Goal: Task Accomplishment & Management: Use online tool/utility

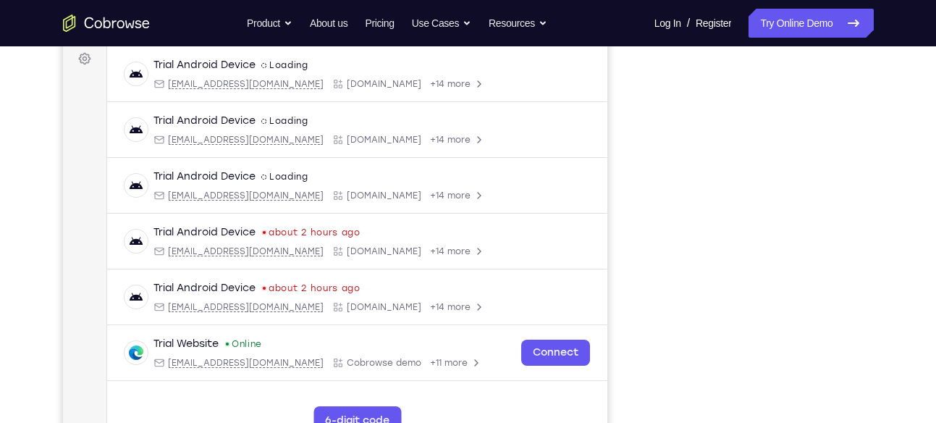
scroll to position [222, 0]
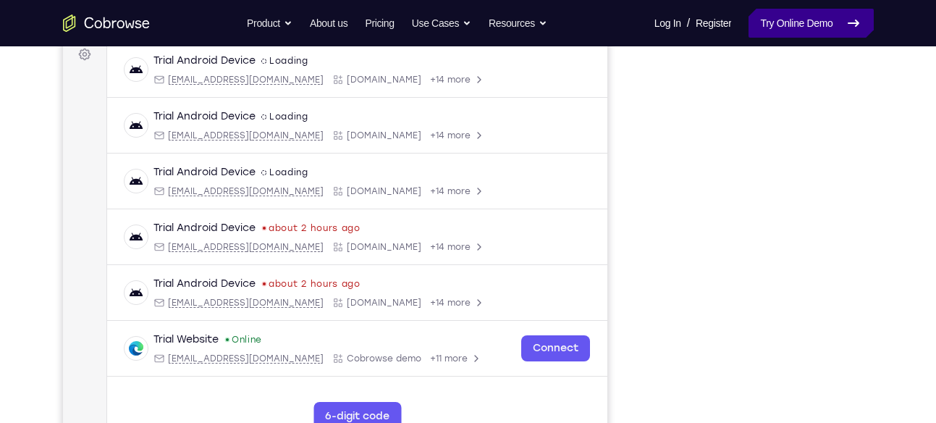
click at [795, 34] on link "Try Online Demo" at bounding box center [810, 23] width 124 height 29
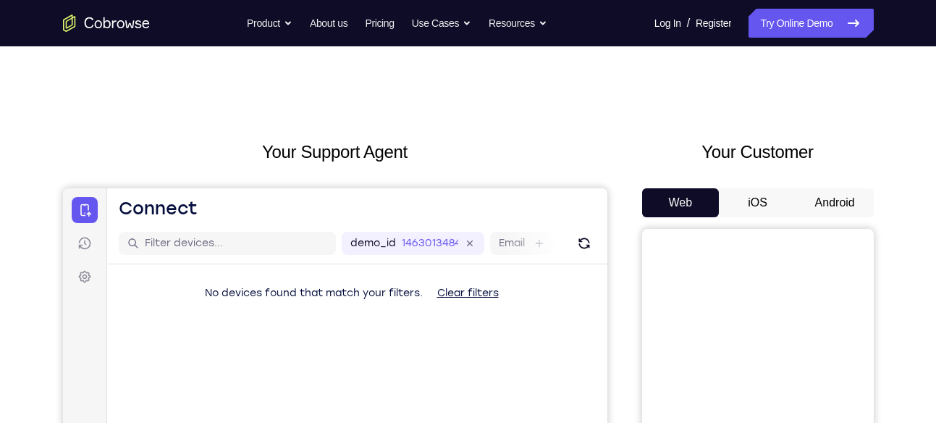
click at [844, 203] on button "Android" at bounding box center [834, 202] width 77 height 29
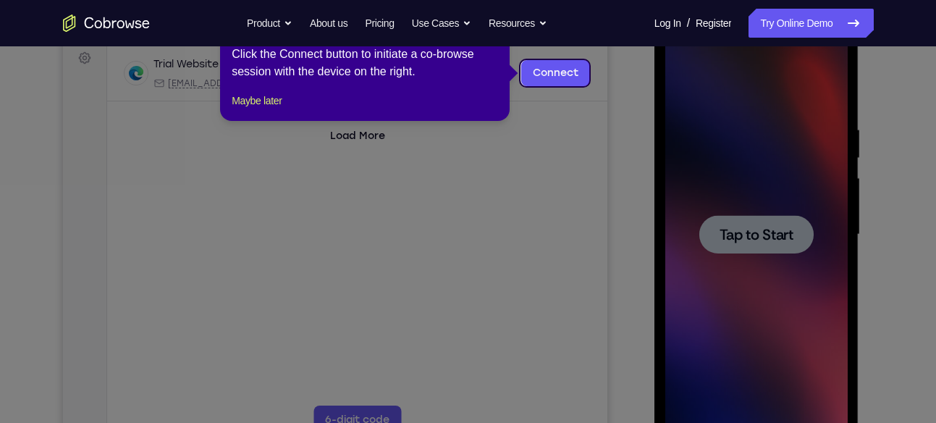
click at [801, 242] on div at bounding box center [756, 234] width 114 height 38
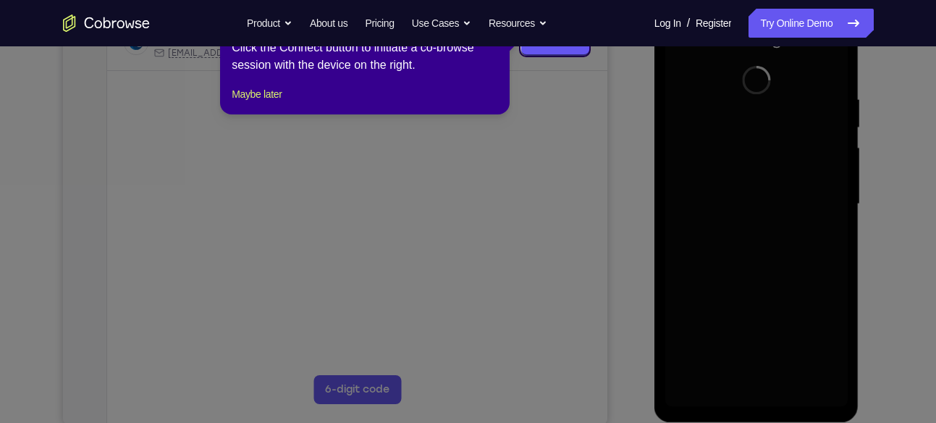
scroll to position [250, 0]
click at [282, 101] on button "Maybe later" at bounding box center [257, 92] width 50 height 17
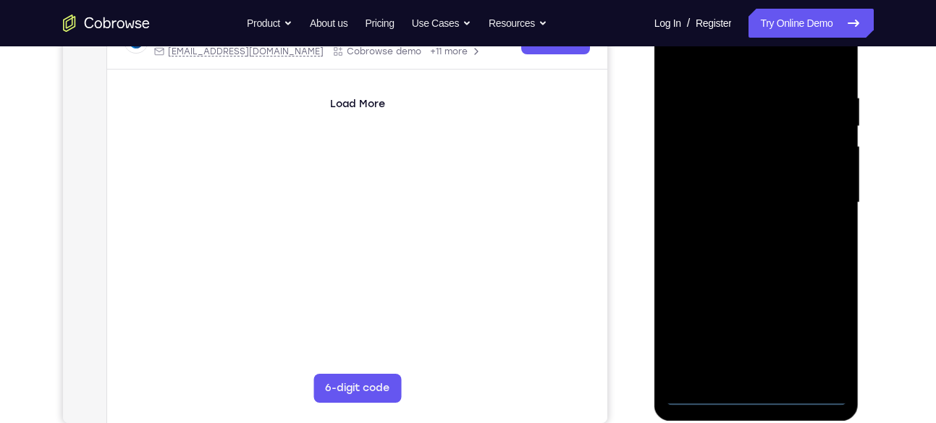
scroll to position [244, 0]
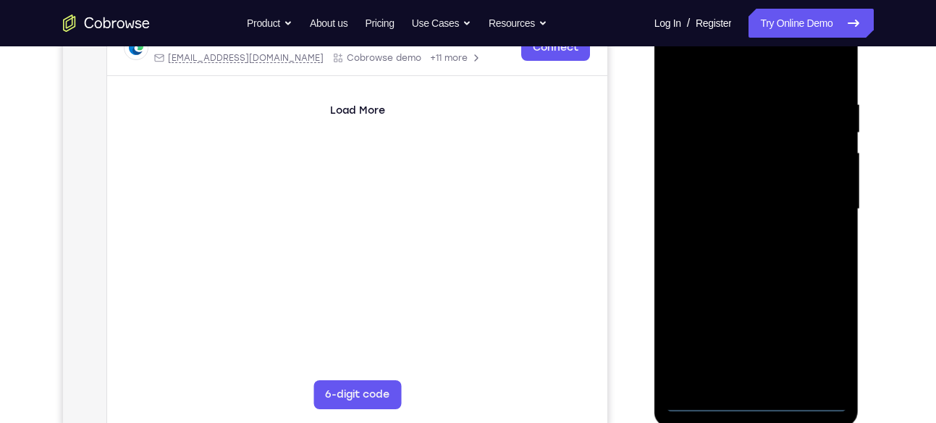
click at [759, 399] on div at bounding box center [756, 209] width 182 height 405
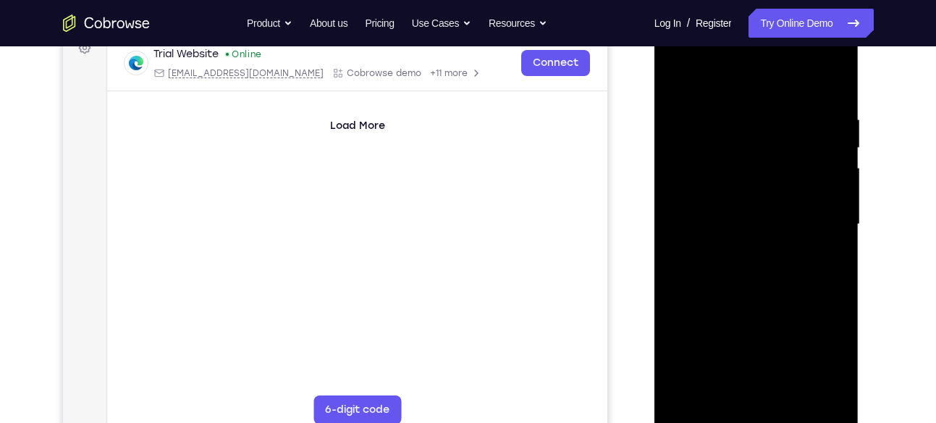
scroll to position [225, 0]
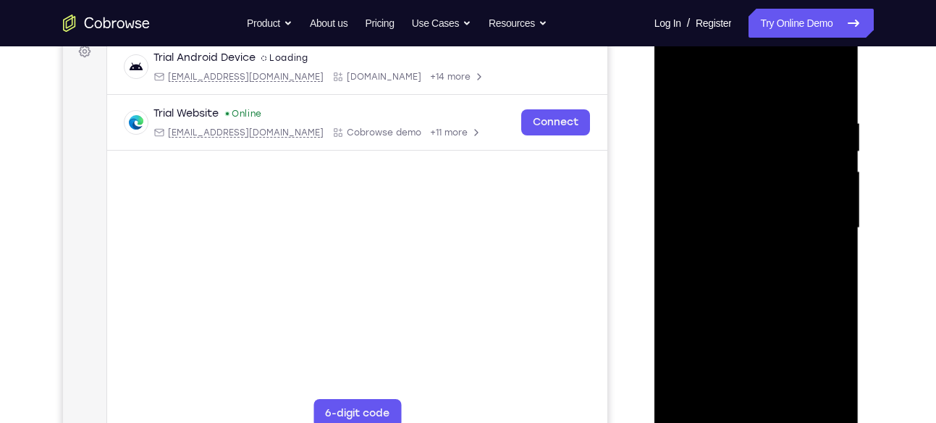
click at [817, 368] on div at bounding box center [756, 227] width 182 height 405
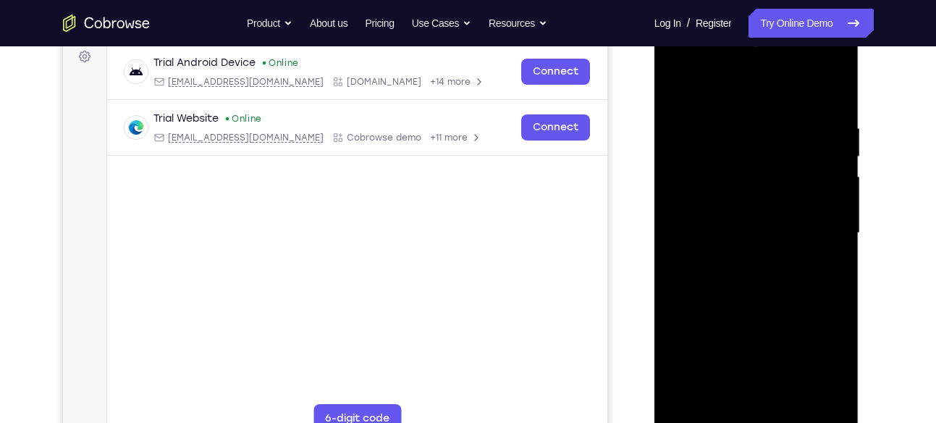
click at [717, 93] on div at bounding box center [756, 232] width 182 height 405
click at [822, 230] on div at bounding box center [756, 232] width 182 height 405
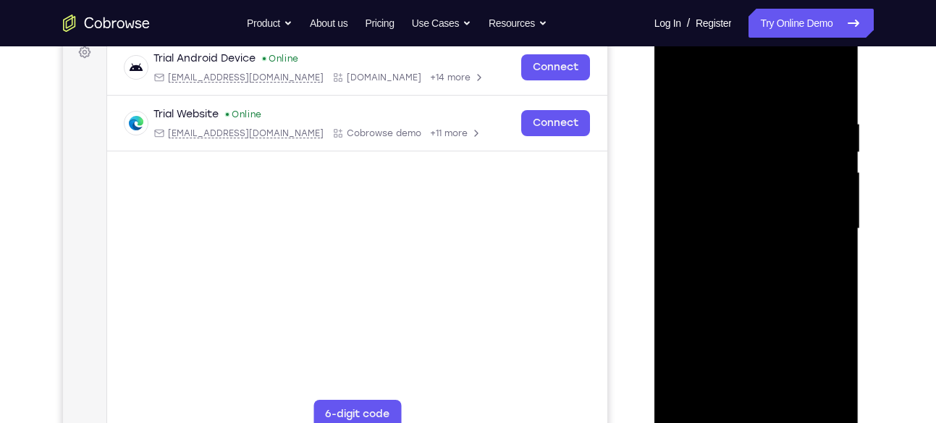
scroll to position [226, 0]
click at [746, 253] on div at bounding box center [756, 227] width 182 height 405
click at [748, 298] on div at bounding box center [756, 227] width 182 height 405
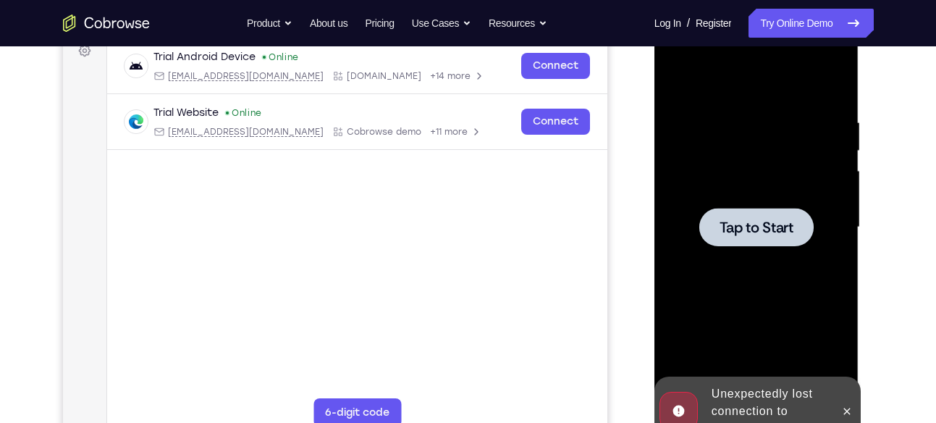
click at [759, 220] on span "Tap to Start" at bounding box center [756, 227] width 74 height 14
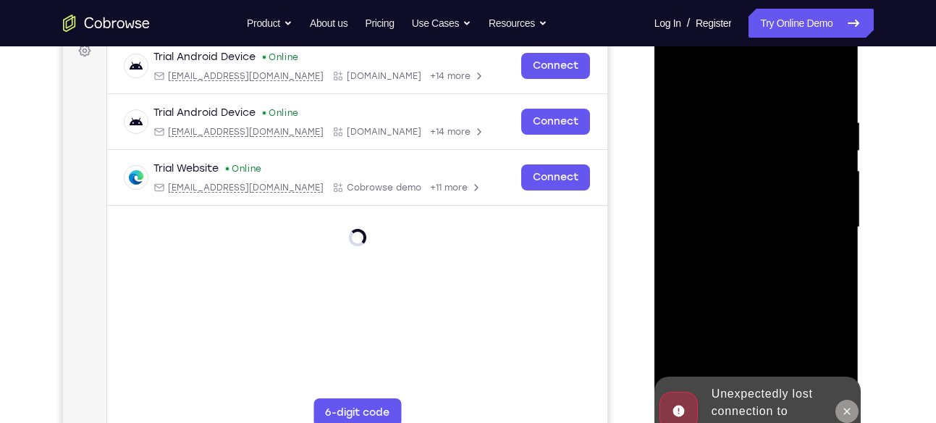
click at [848, 402] on button at bounding box center [846, 411] width 23 height 23
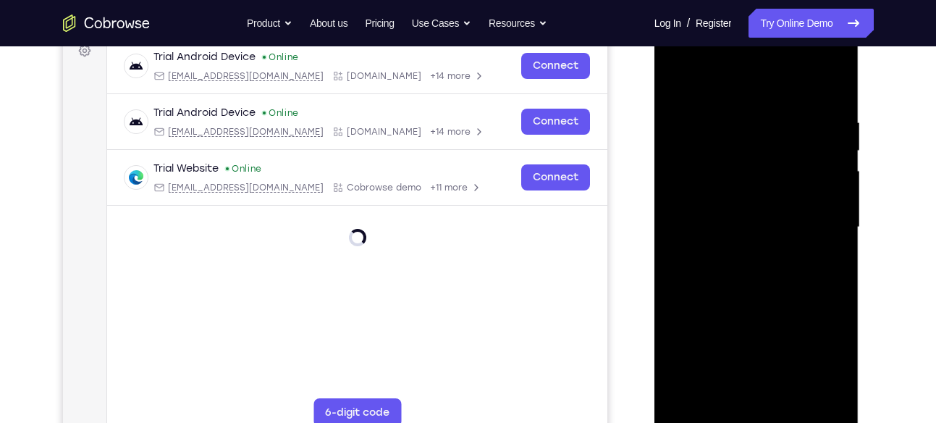
scroll to position [230, 0]
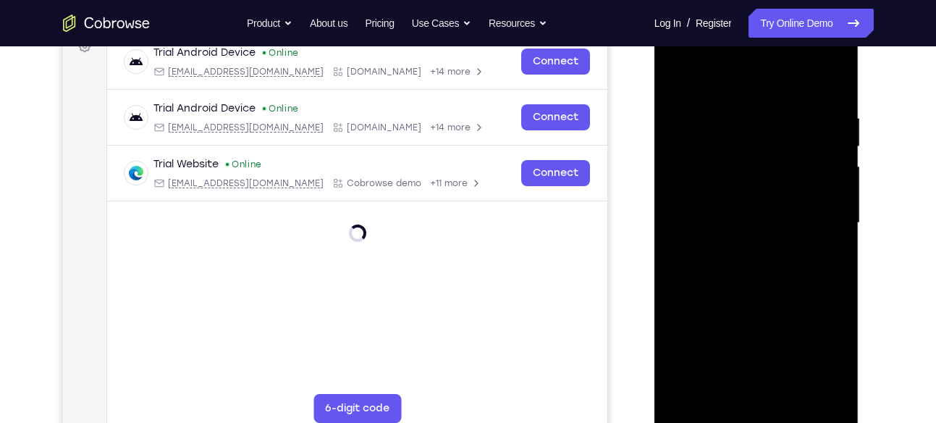
click at [764, 417] on div at bounding box center [756, 222] width 182 height 405
click at [756, 413] on div at bounding box center [756, 222] width 182 height 405
click at [822, 363] on div at bounding box center [756, 222] width 182 height 405
click at [814, 350] on div at bounding box center [756, 222] width 182 height 405
click at [760, 87] on div at bounding box center [756, 222] width 182 height 405
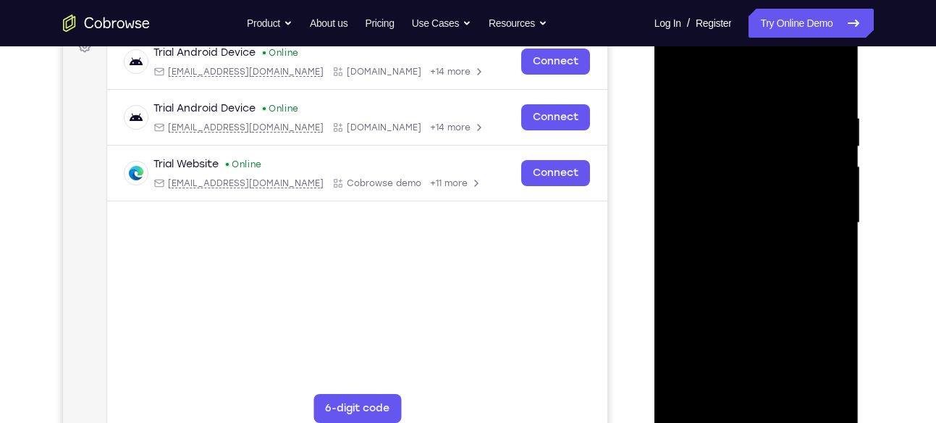
click at [816, 214] on div at bounding box center [756, 222] width 182 height 405
click at [817, 211] on div at bounding box center [756, 222] width 182 height 405
click at [744, 250] on div at bounding box center [756, 222] width 182 height 405
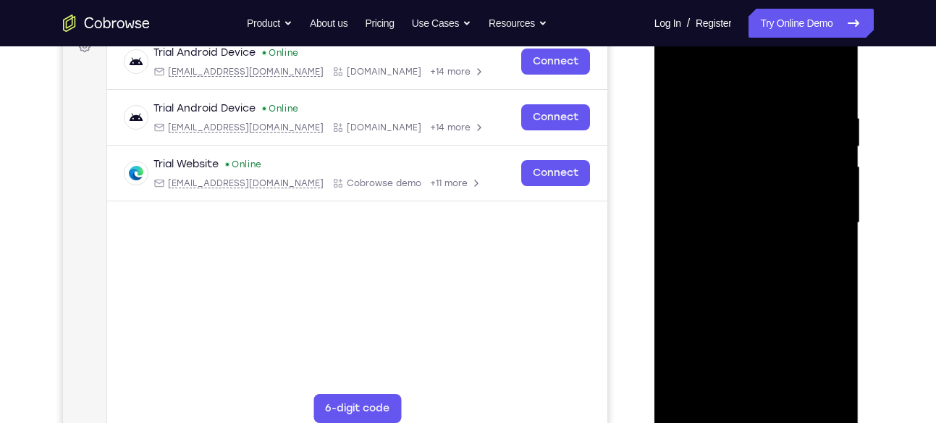
click at [764, 292] on div at bounding box center [756, 222] width 182 height 405
click at [773, 145] on div at bounding box center [756, 222] width 182 height 405
click at [788, 177] on div at bounding box center [756, 222] width 182 height 405
click at [748, 161] on div at bounding box center [756, 222] width 182 height 405
click at [743, 167] on div at bounding box center [756, 222] width 182 height 405
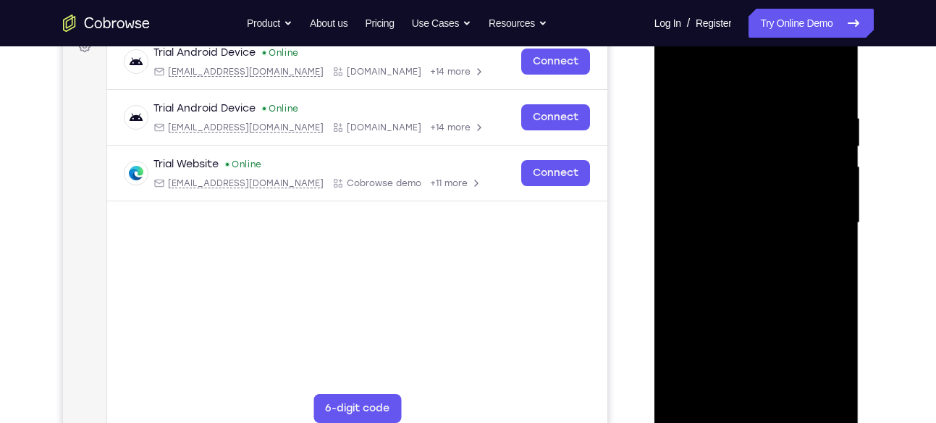
click at [728, 196] on div at bounding box center [756, 222] width 182 height 405
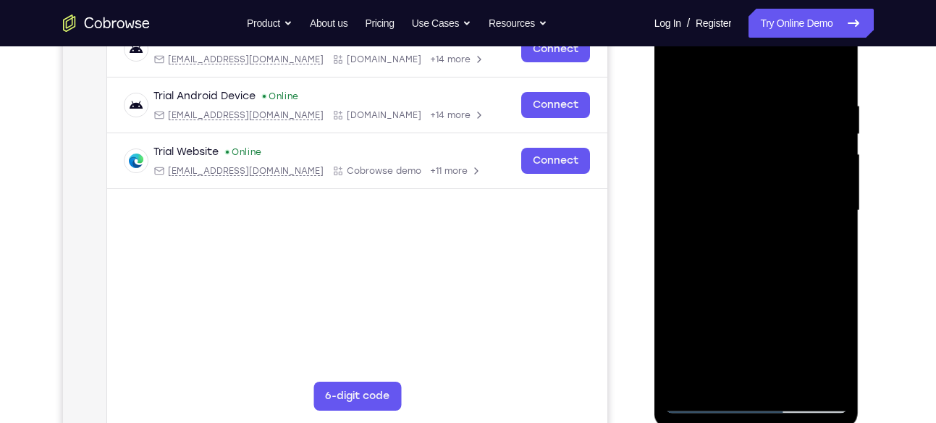
scroll to position [241, 0]
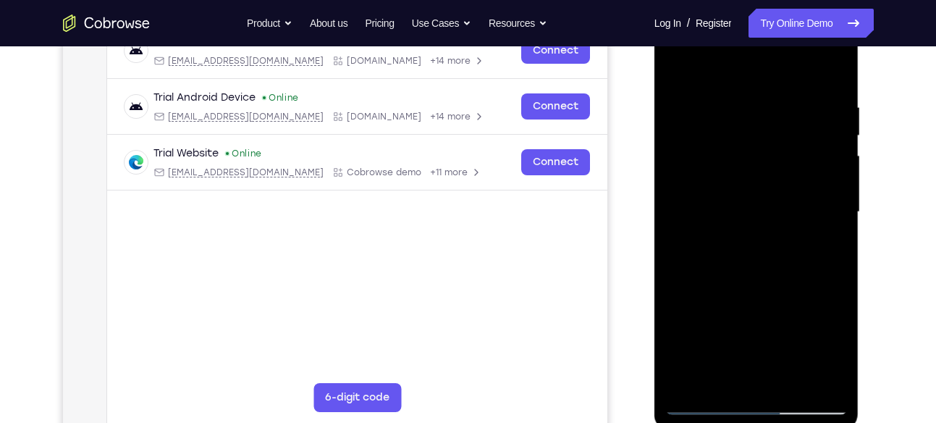
click at [731, 101] on div at bounding box center [756, 211] width 182 height 405
click at [772, 282] on div at bounding box center [756, 211] width 182 height 405
click at [737, 97] on div at bounding box center [756, 211] width 182 height 405
click at [837, 223] on div at bounding box center [756, 211] width 182 height 405
drag, startPoint x: 837, startPoint y: 223, endPoint x: 716, endPoint y: 227, distance: 121.7
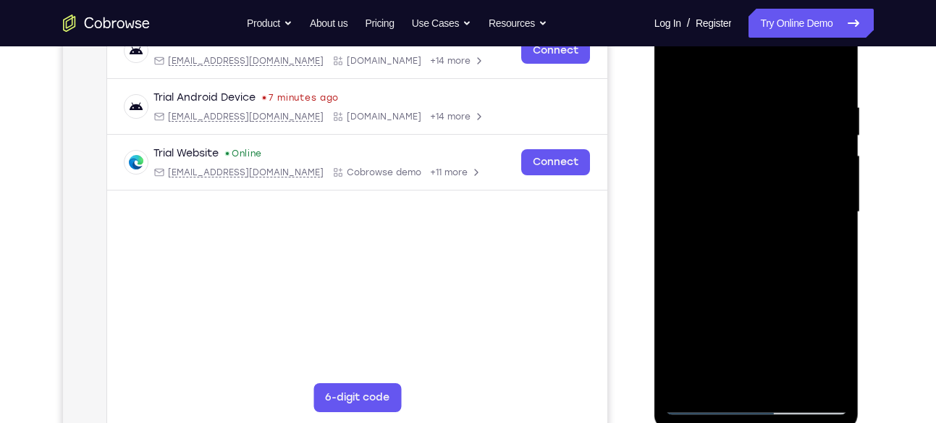
click at [716, 227] on div at bounding box center [756, 211] width 182 height 405
click at [835, 226] on div at bounding box center [756, 211] width 182 height 405
drag, startPoint x: 835, startPoint y: 226, endPoint x: 708, endPoint y: 238, distance: 127.3
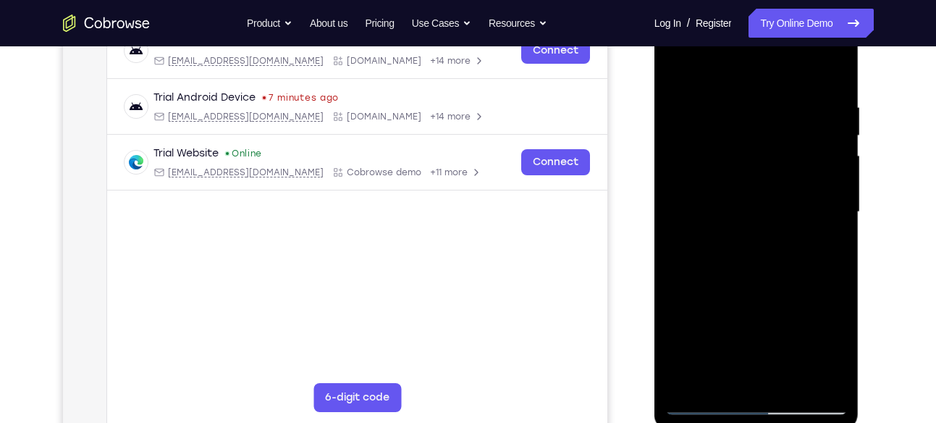
click at [708, 238] on div at bounding box center [756, 211] width 182 height 405
drag, startPoint x: 839, startPoint y: 217, endPoint x: 688, endPoint y: 235, distance: 152.3
click at [688, 235] on div at bounding box center [756, 211] width 182 height 405
drag, startPoint x: 833, startPoint y: 224, endPoint x: 660, endPoint y: 232, distance: 173.2
click at [660, 232] on div at bounding box center [756, 214] width 205 height 431
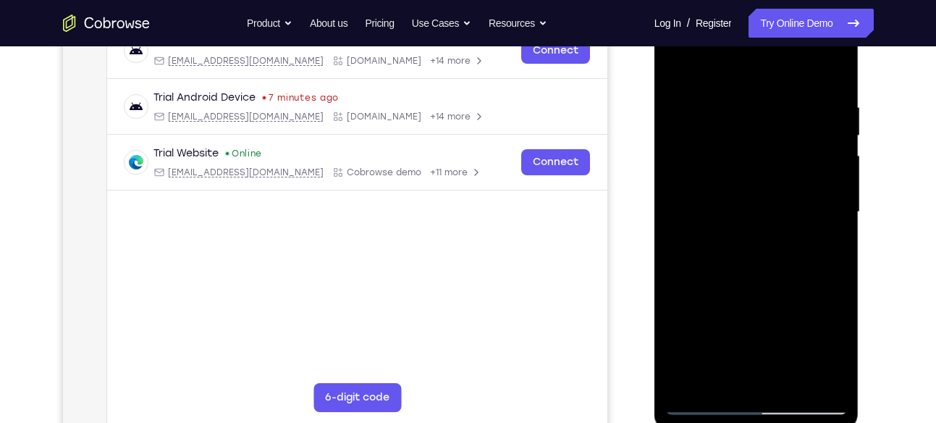
drag, startPoint x: 835, startPoint y: 221, endPoint x: 672, endPoint y: 210, distance: 163.2
click at [672, 210] on div at bounding box center [756, 211] width 182 height 405
click at [830, 236] on div at bounding box center [756, 211] width 182 height 405
